Goal: Navigation & Orientation: Go to known website

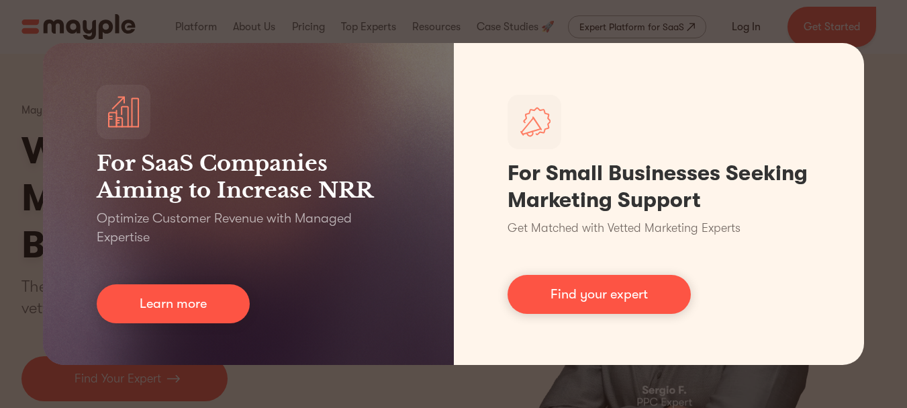
click at [627, 382] on div "For SaaS Companies Aiming to Increase NRR Optimize Customer Revenue with Manage…" at bounding box center [453, 204] width 907 height 408
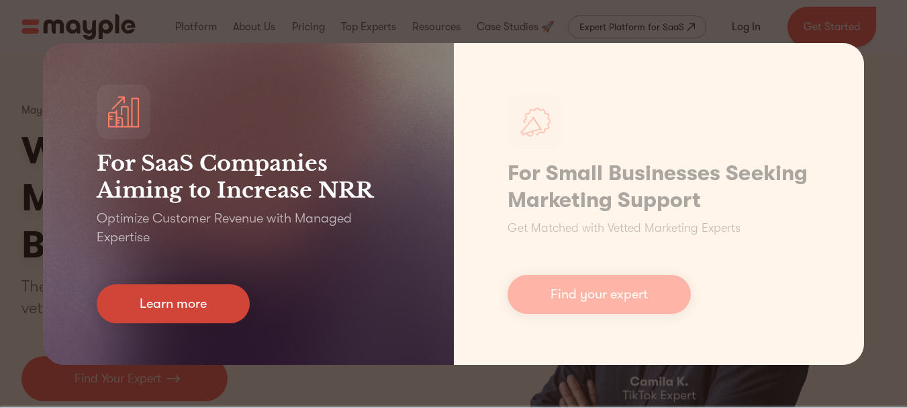
click at [139, 303] on link "Learn more" at bounding box center [173, 303] width 153 height 39
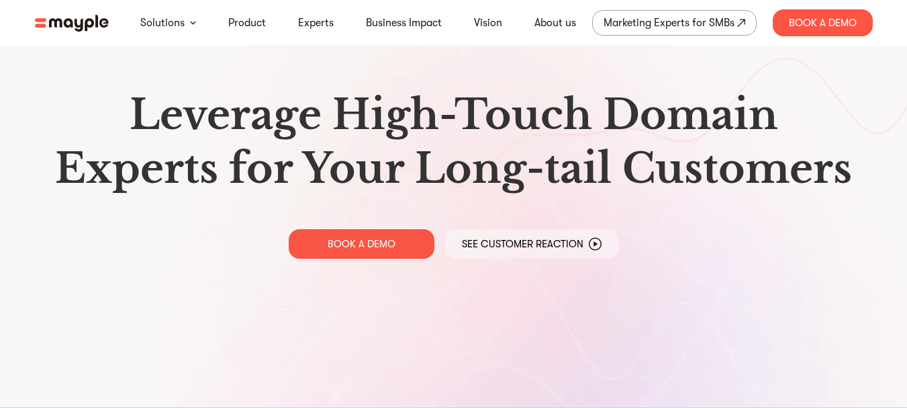
click at [73, 21] on img at bounding box center [72, 23] width 74 height 17
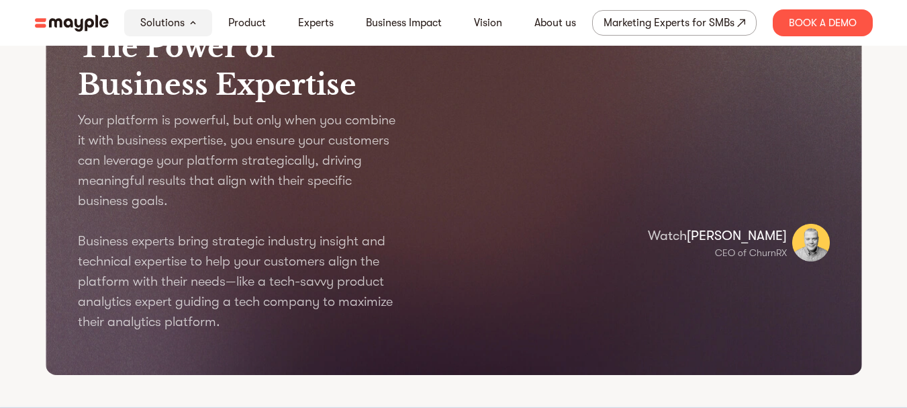
scroll to position [1523, 0]
